Goal: Book appointment/travel/reservation

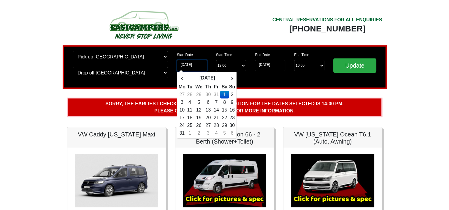
click at [198, 66] on input "[DATE]" at bounding box center [192, 65] width 30 height 11
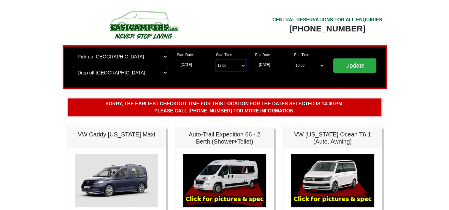
click at [234, 65] on select "Start Time 12.00 -------- 11.00 am ([DATE] & [DATE] Only) 12.00 pm ([DATE]) 13.…" at bounding box center [231, 65] width 30 height 11
select select "12.00"
click at [216, 60] on select "Start Time 12.00 -------- 11.00 am ([DATE] & [DATE] Only) 12.00 pm ([DATE]) 13.…" at bounding box center [231, 65] width 30 height 11
click at [310, 66] on select "End Time 10.00 -------- 08.00 am 09.00 am 10.00 am 11.00 am (Sunday Only)" at bounding box center [309, 65] width 30 height 11
select select "10.00"
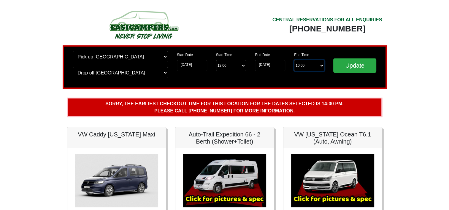
click at [294, 60] on select "End Time 10.00 -------- 08.00 am 09.00 am 10.00 am 11.00 am (Sunday Only)" at bounding box center [309, 65] width 30 height 11
click at [358, 65] on input "Update" at bounding box center [354, 65] width 43 height 14
click at [230, 66] on select "Start Time 12.00 -------- 11.00 am ([DATE] & [DATE] Only) 12.00 pm ([DATE]) 13.…" at bounding box center [231, 65] width 30 height 11
select select "14.00"
click at [216, 60] on select "Start Time 12.00 -------- 11.00 am ([DATE] & [DATE] Only) 12.00 pm ([DATE]) 13.…" at bounding box center [231, 65] width 30 height 11
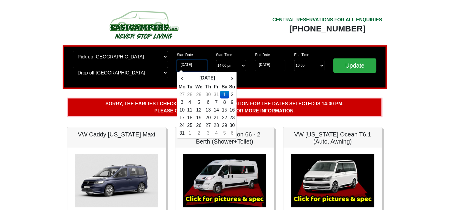
click at [195, 65] on input "[DATE]" at bounding box center [192, 65] width 30 height 11
click at [218, 95] on td "31" at bounding box center [216, 95] width 8 height 8
type input "[DATE]"
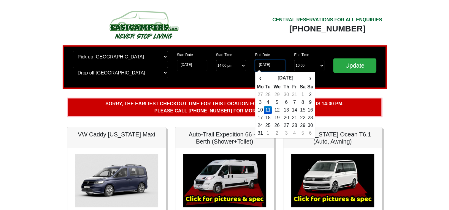
click at [271, 63] on input "[DATE]" at bounding box center [270, 65] width 30 height 11
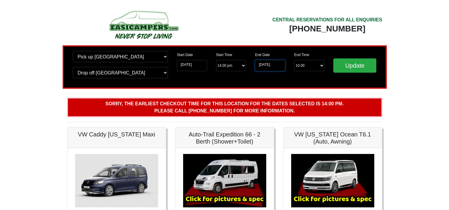
click at [271, 65] on input "[DATE]" at bounding box center [270, 65] width 30 height 11
click at [276, 66] on input "[DATE]" at bounding box center [270, 65] width 30 height 11
click at [256, 65] on input "[DATE]" at bounding box center [270, 65] width 30 height 11
click at [267, 65] on input "[DATE]" at bounding box center [270, 65] width 30 height 11
click at [197, 66] on input "[DATE]" at bounding box center [192, 65] width 30 height 11
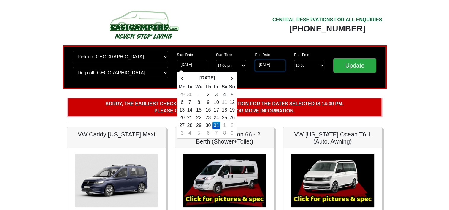
click at [274, 62] on input "[DATE]" at bounding box center [270, 65] width 30 height 11
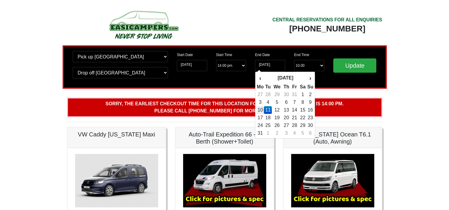
click at [260, 111] on td "10" at bounding box center [259, 110] width 7 height 8
type input "[DATE]"
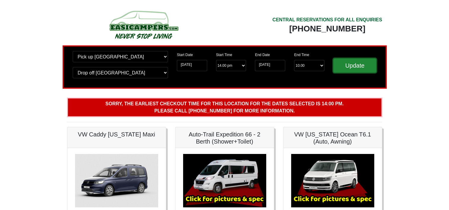
click at [347, 65] on input "Update" at bounding box center [354, 65] width 43 height 14
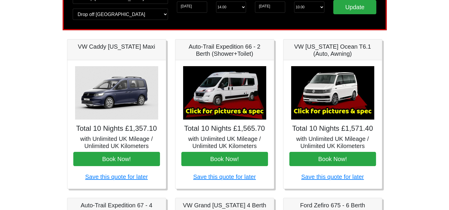
scroll to position [59, 0]
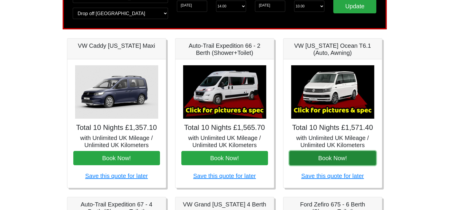
click at [346, 159] on button "Book Now!" at bounding box center [332, 158] width 87 height 14
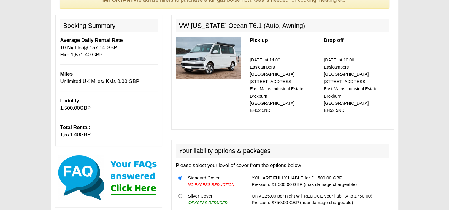
scroll to position [59, 0]
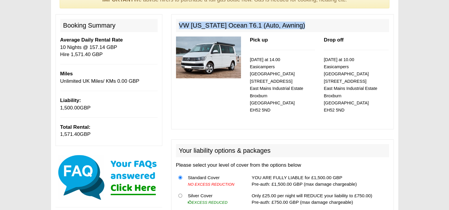
drag, startPoint x: 295, startPoint y: 25, endPoint x: 178, endPoint y: 28, distance: 117.2
click at [178, 28] on h2 "VW [US_STATE] Ocean T6.1 (Auto, Awning)" at bounding box center [282, 25] width 213 height 13
copy h2 "VW [US_STATE] Ocean T6.1 (Auto, Awning)"
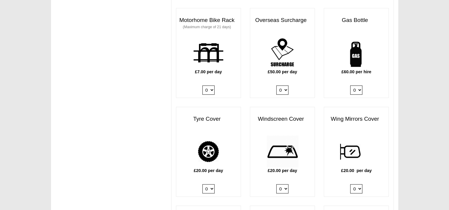
scroll to position [415, 0]
